Goal: Find specific page/section: Find specific page/section

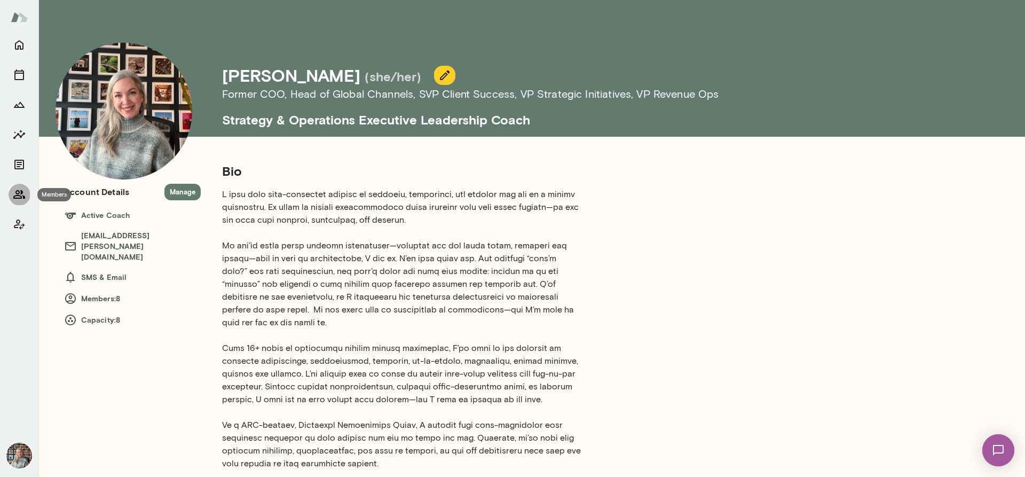
click at [18, 191] on icon "Members" at bounding box center [19, 194] width 12 height 9
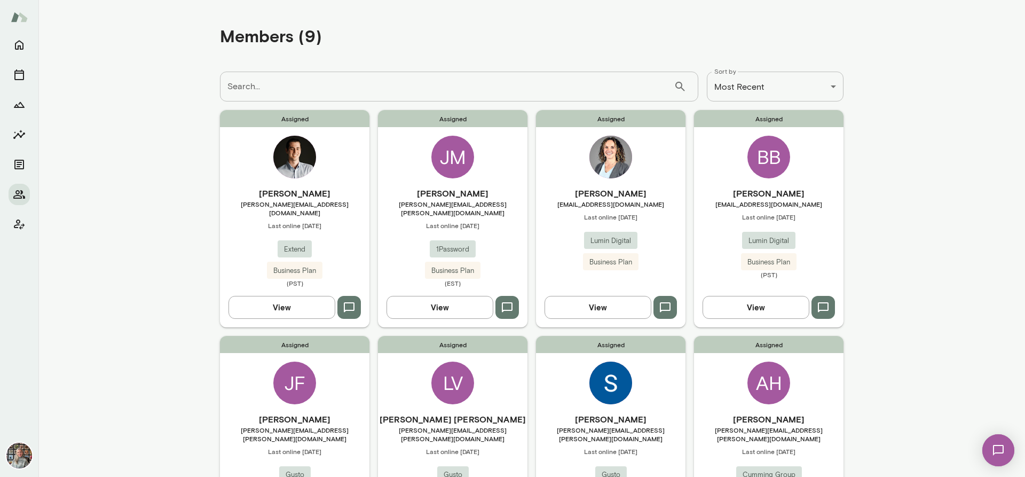
scroll to position [267, 0]
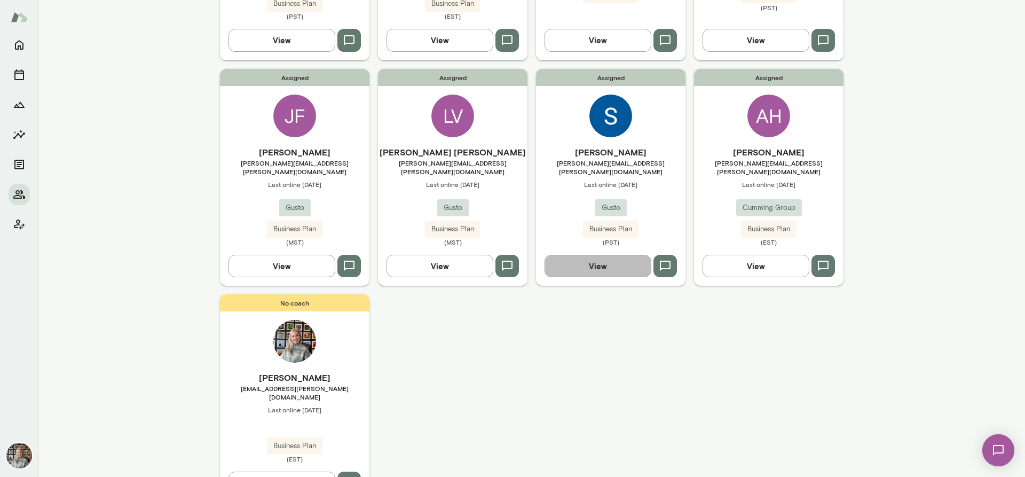
click at [620, 255] on button "View" at bounding box center [598, 266] width 107 height 22
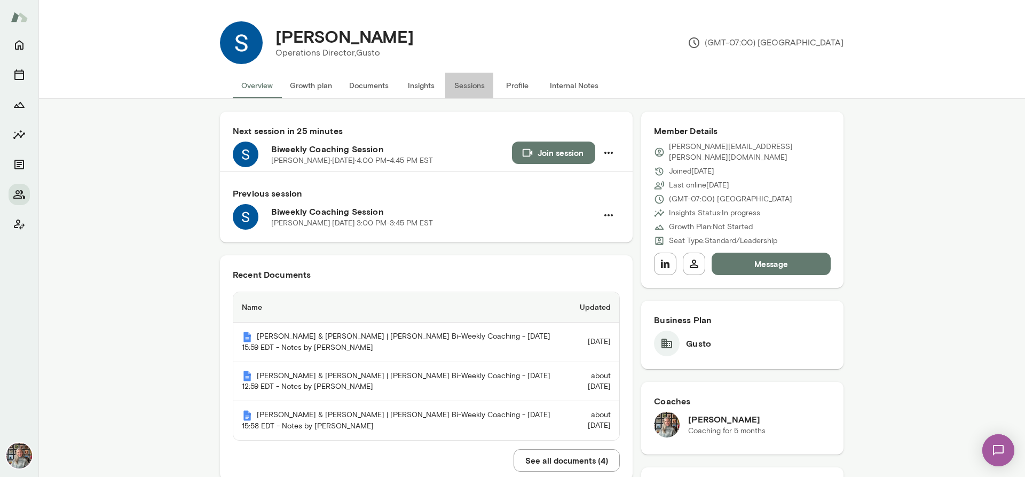
click at [460, 82] on button "Sessions" at bounding box center [469, 86] width 48 height 26
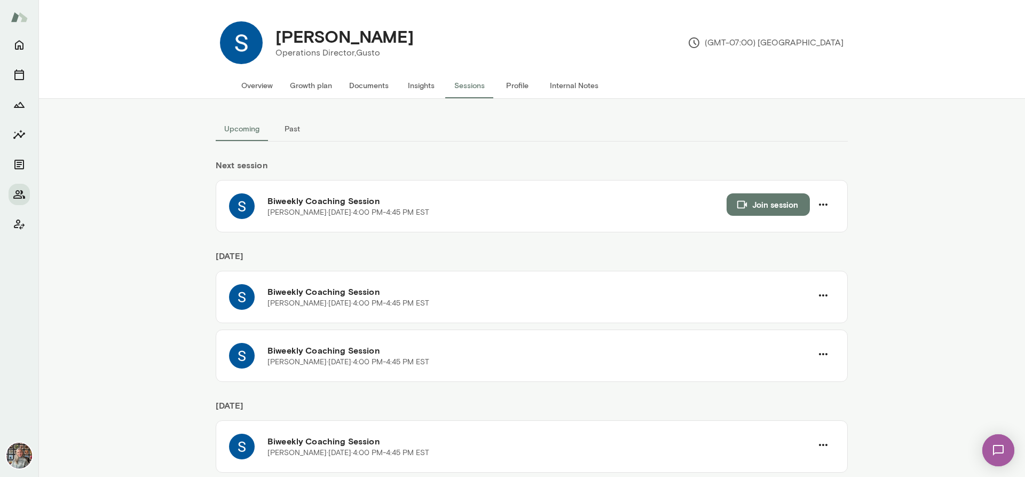
click at [418, 83] on button "Insights" at bounding box center [421, 86] width 48 height 26
